Goal: Information Seeking & Learning: Learn about a topic

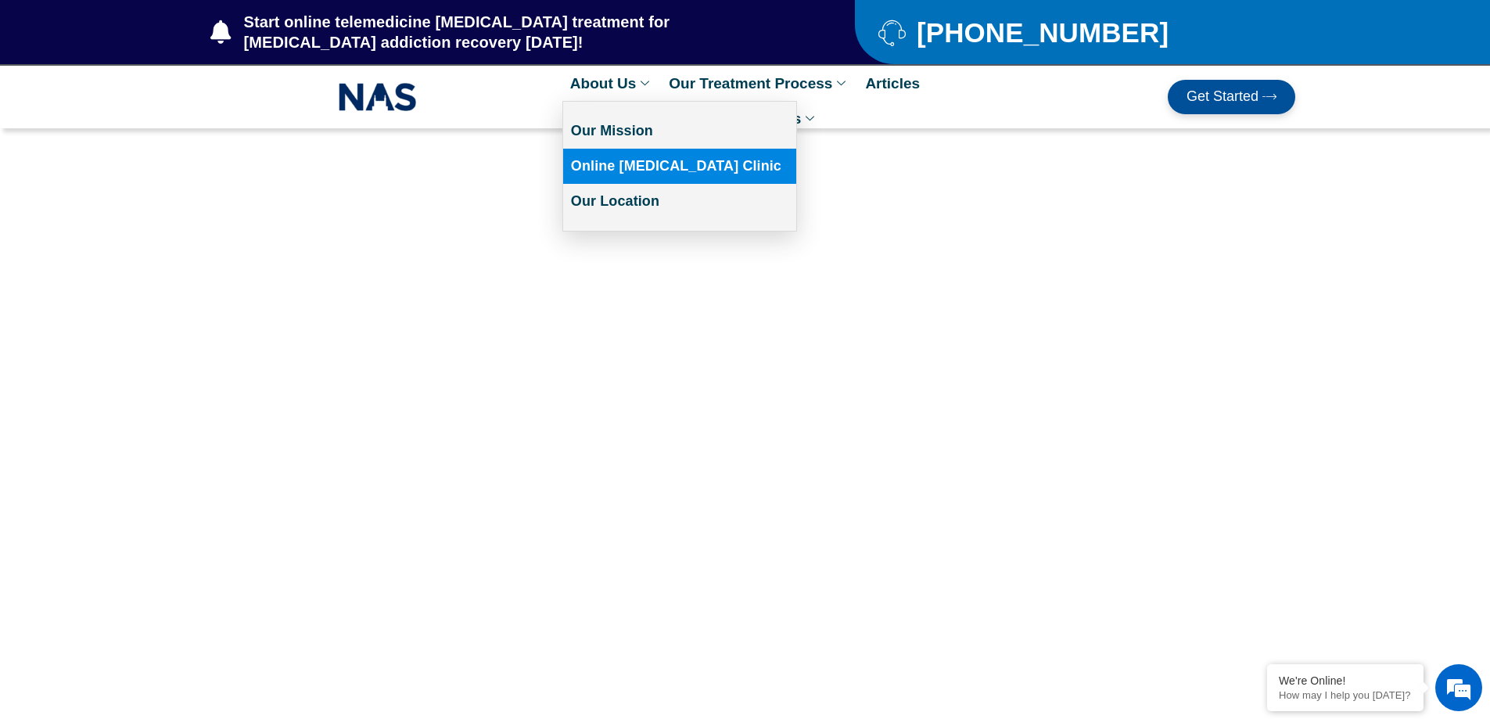
click at [617, 157] on link "Online [MEDICAL_DATA] Clinic" at bounding box center [679, 166] width 233 height 35
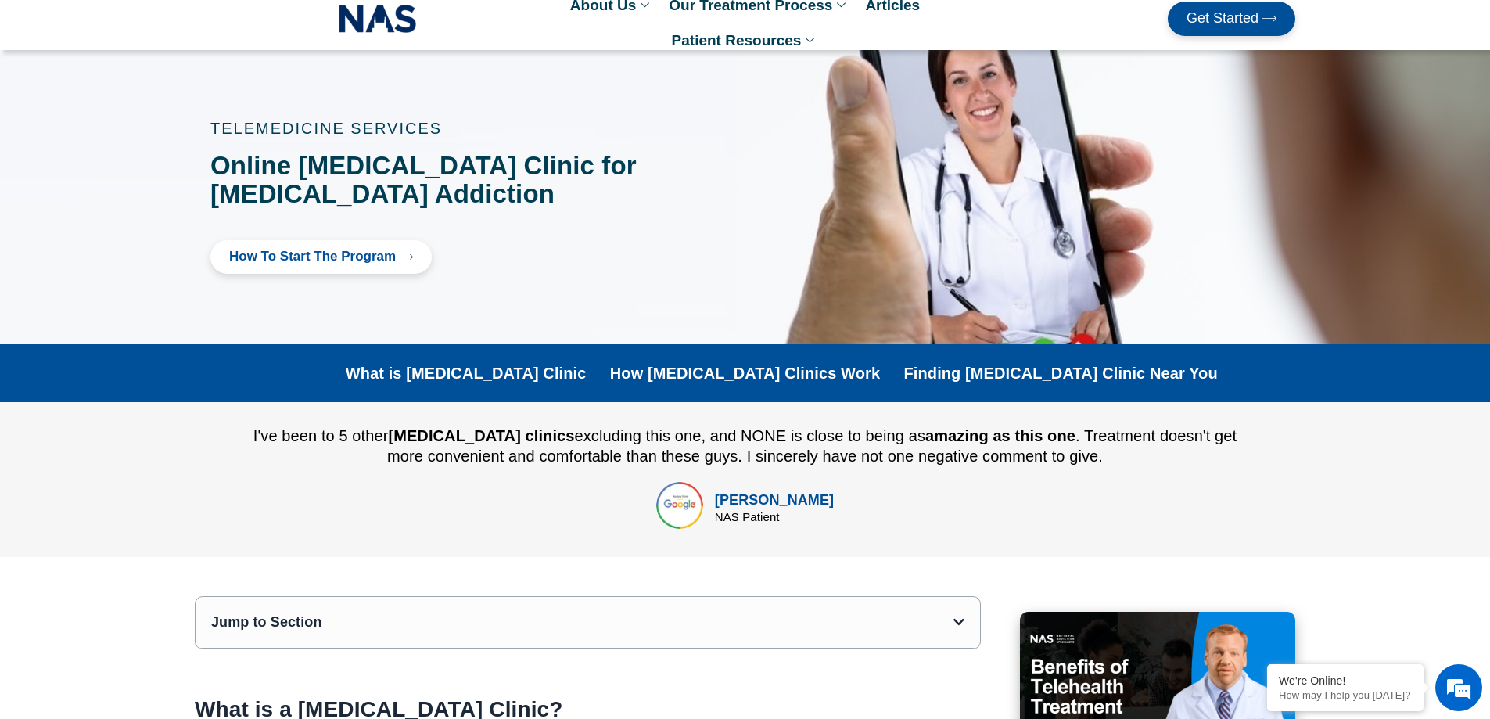
click at [706, 370] on link "How Suboxone Clinics Work" at bounding box center [745, 373] width 270 height 19
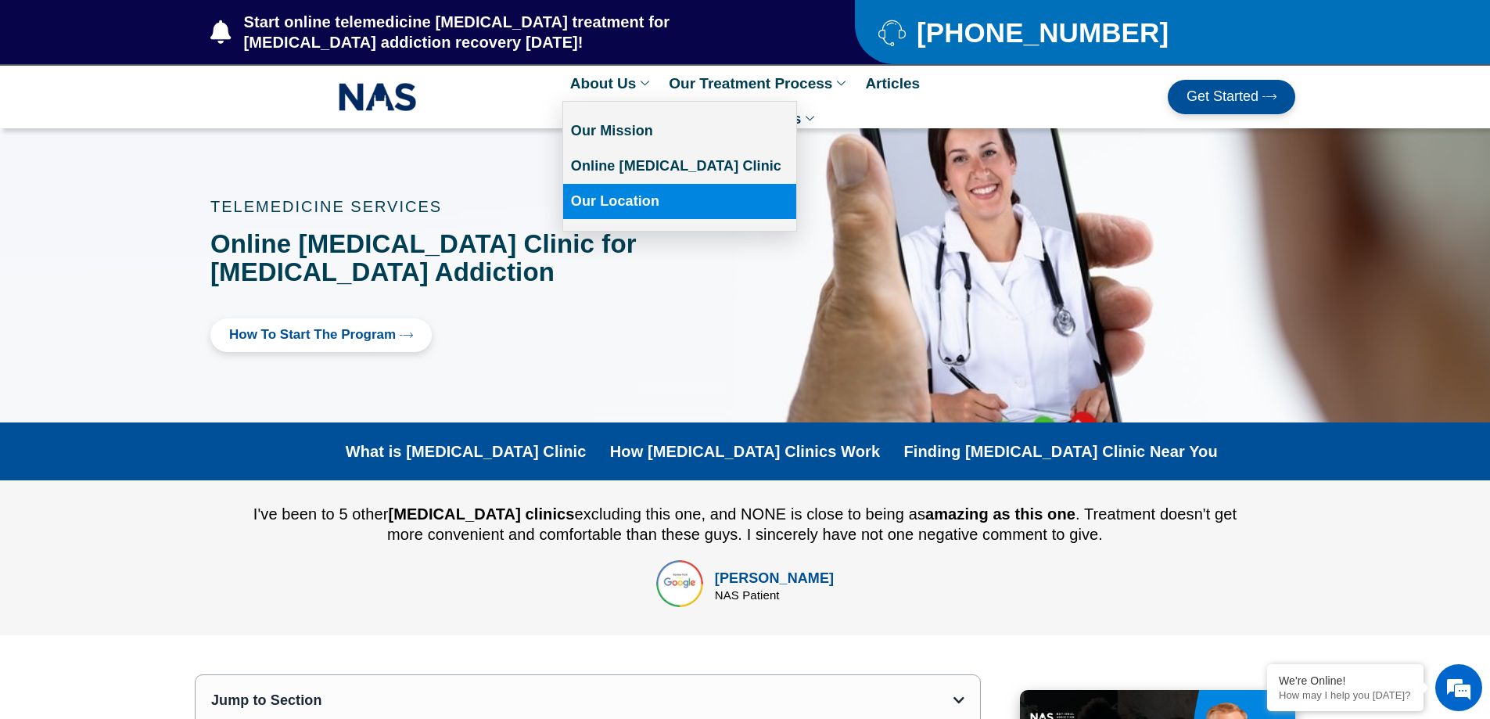
click at [601, 199] on link "Our Location" at bounding box center [679, 201] width 233 height 35
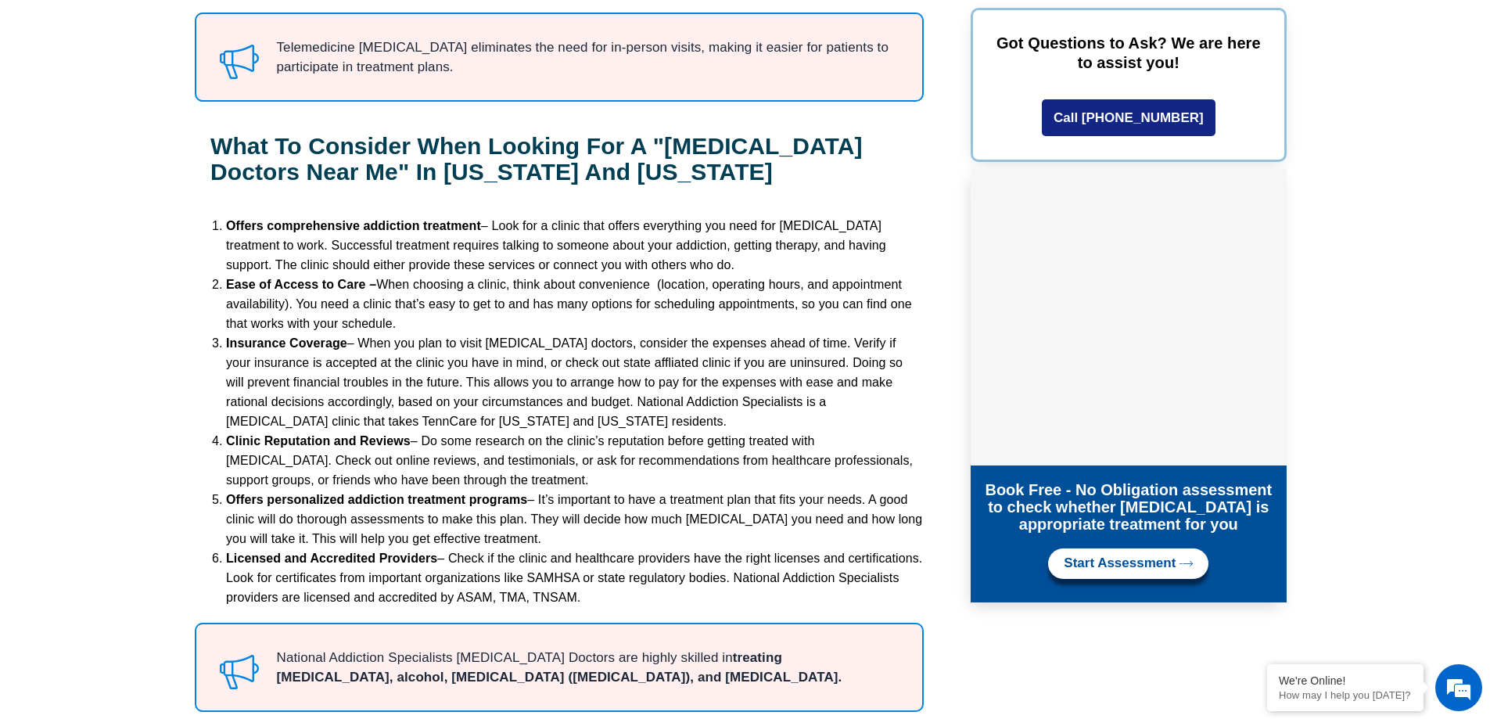
scroll to position [1721, 0]
